Goal: Task Accomplishment & Management: Manage account settings

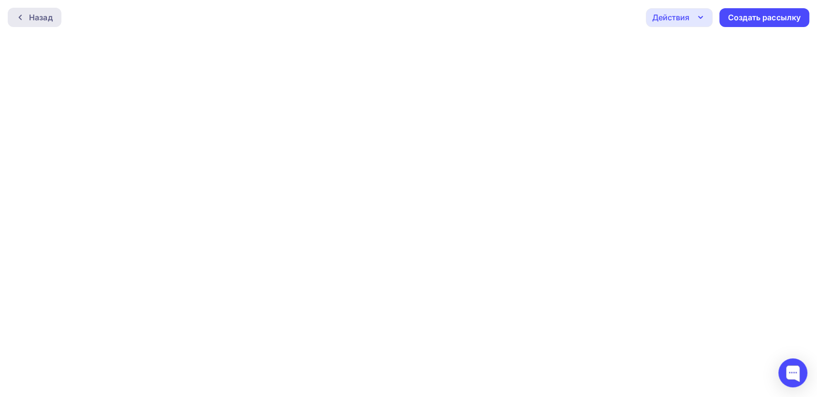
click at [46, 17] on div "Назад" at bounding box center [41, 18] width 24 height 12
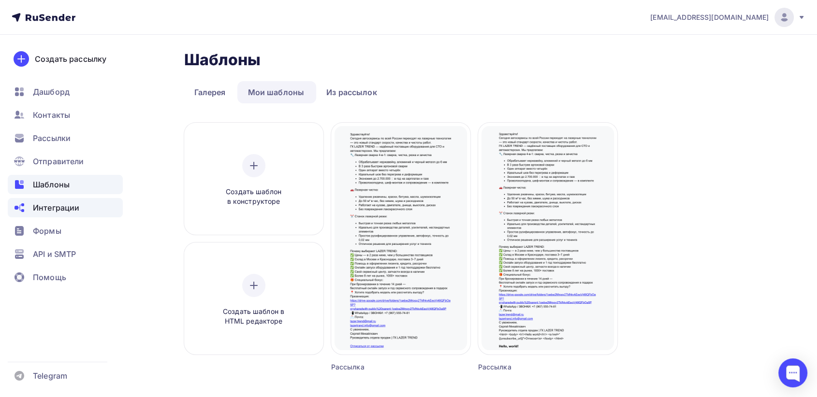
click at [67, 206] on span "Интеграции" at bounding box center [56, 208] width 46 height 12
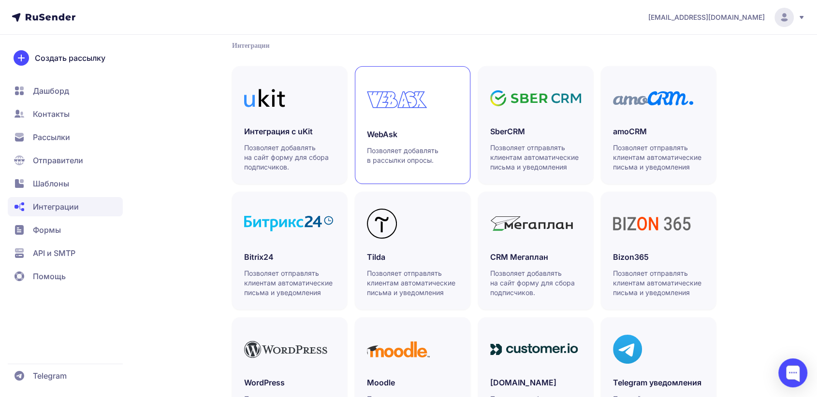
scroll to position [215, 0]
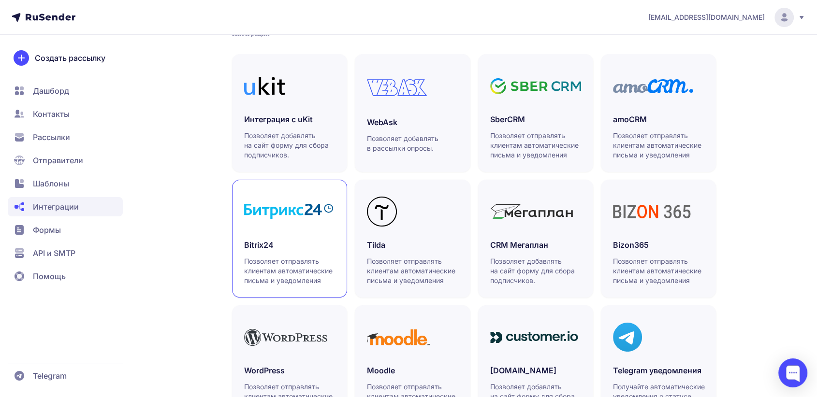
click at [313, 244] on h3 "Bitrix24" at bounding box center [289, 245] width 91 height 12
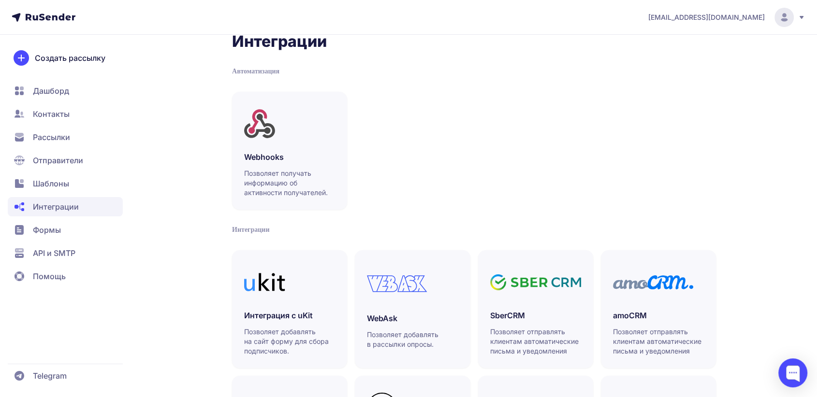
scroll to position [0, 0]
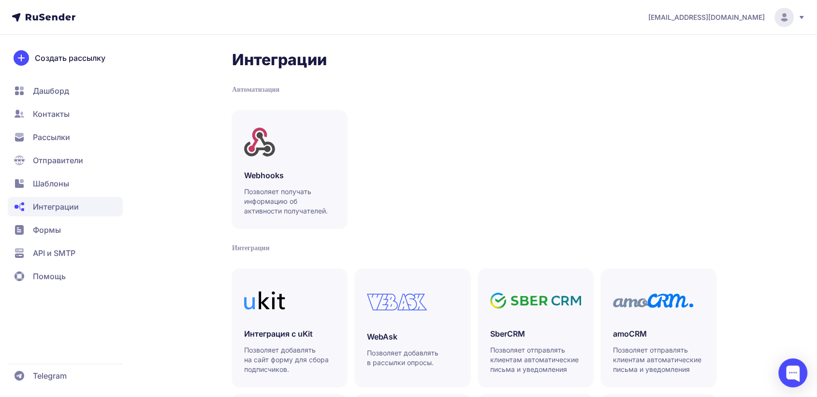
click at [64, 116] on span "Контакты" at bounding box center [51, 114] width 37 height 12
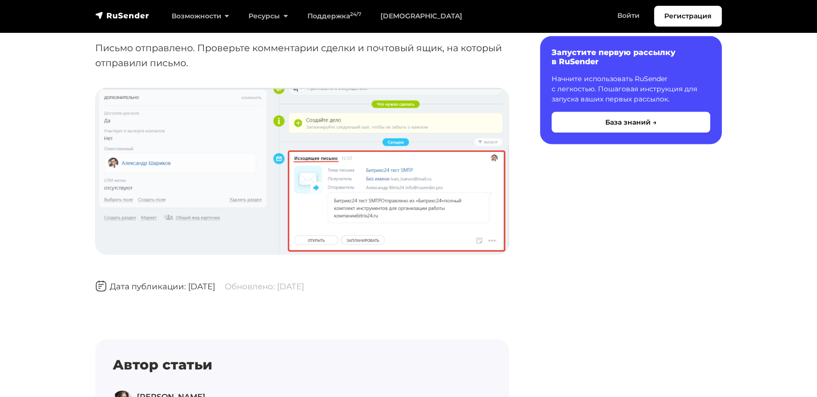
scroll to position [2079, 0]
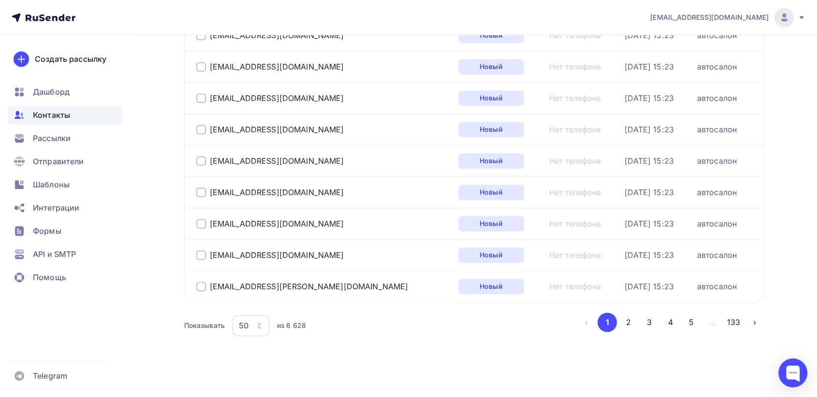
scroll to position [1451, 0]
click at [71, 141] on div "Рассылки" at bounding box center [65, 138] width 115 height 19
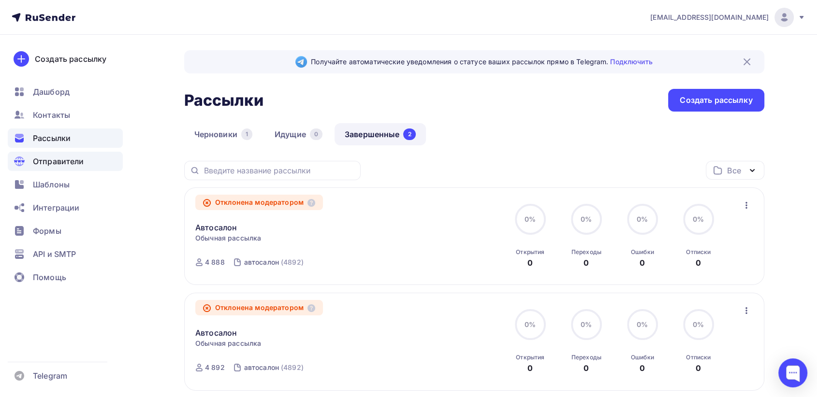
click at [78, 160] on span "Отправители" at bounding box center [58, 162] width 51 height 12
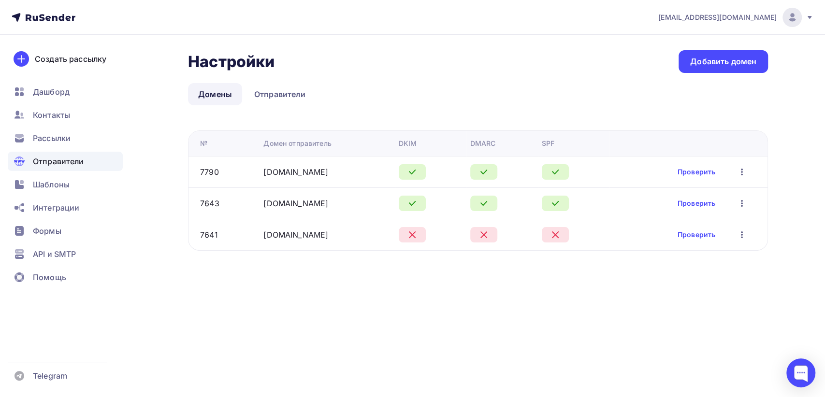
click at [743, 237] on icon "button" at bounding box center [742, 235] width 12 height 12
click at [700, 278] on div "Удалить" at bounding box center [695, 279] width 93 height 12
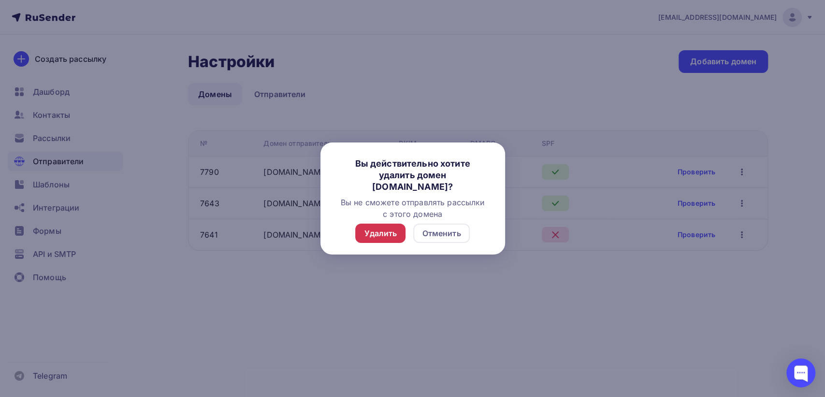
click at [371, 230] on div "Удалить" at bounding box center [380, 234] width 33 height 12
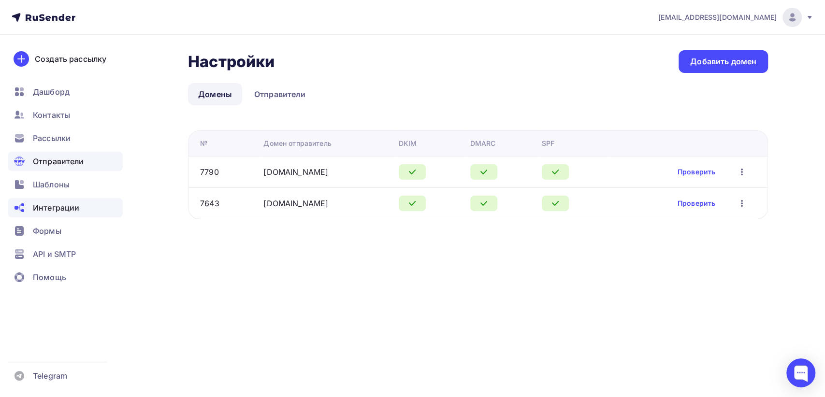
click at [59, 209] on span "Интеграции" at bounding box center [56, 208] width 46 height 12
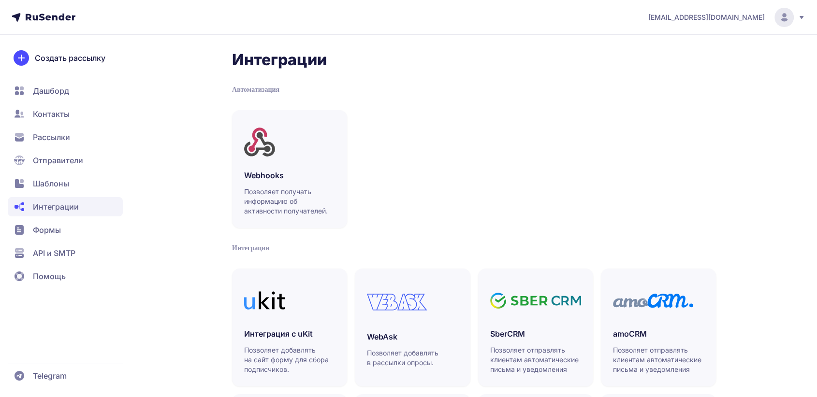
click at [62, 233] on span "Формы" at bounding box center [65, 229] width 115 height 19
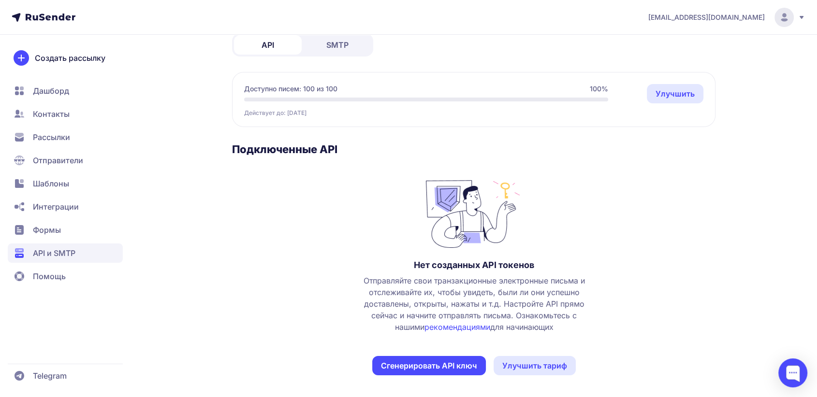
scroll to position [58, 0]
